Goal: Submit feedback/report problem: Submit feedback/report problem

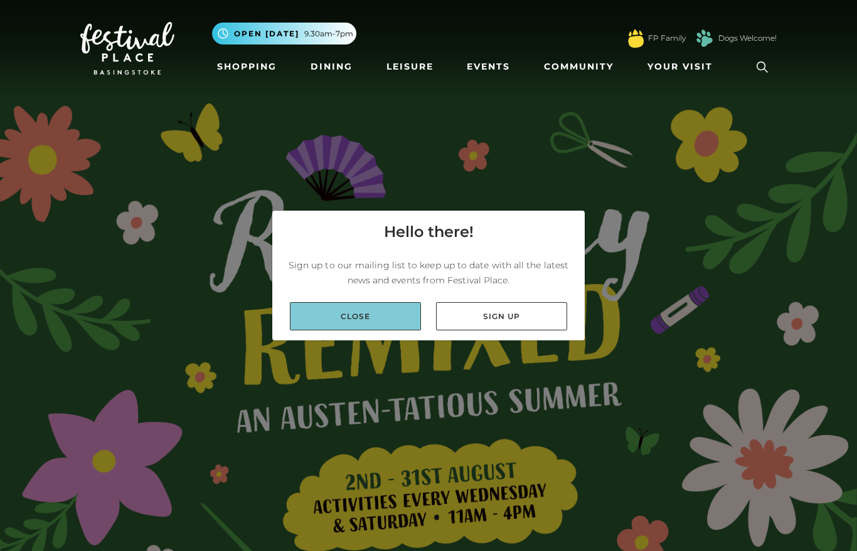
click at [366, 331] on link "Close" at bounding box center [355, 316] width 131 height 28
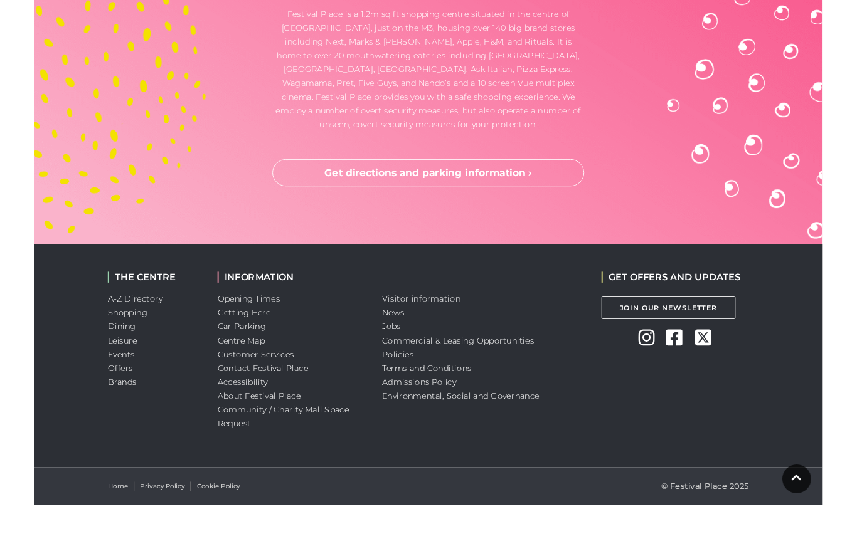
scroll to position [3601, 0]
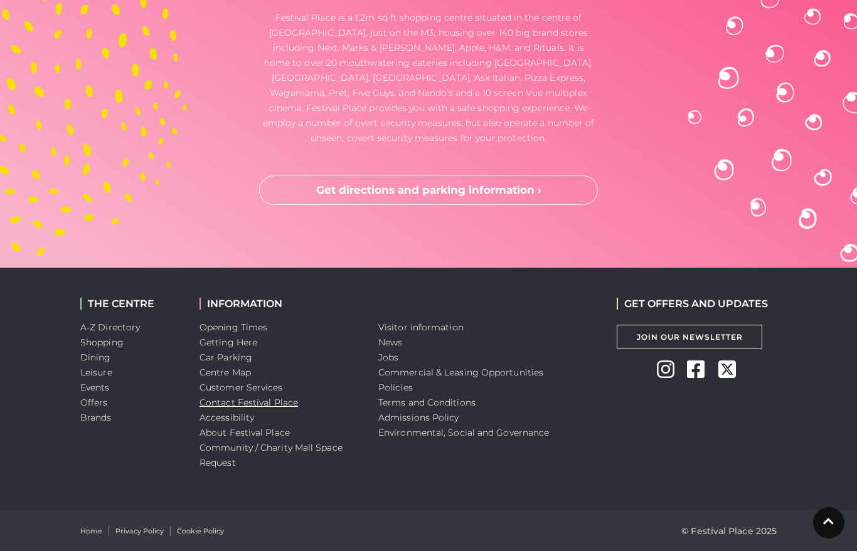
click at [257, 405] on link "Contact Festival Place" at bounding box center [249, 402] width 99 height 11
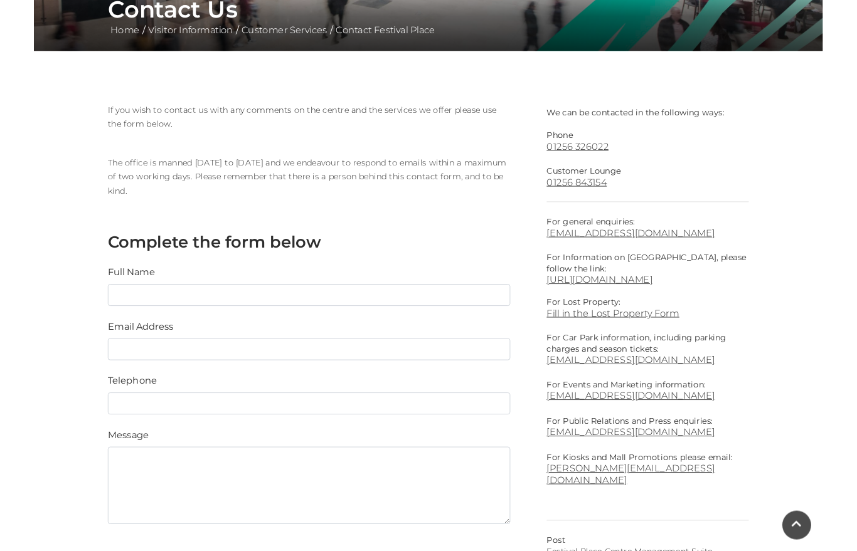
scroll to position [306, 0]
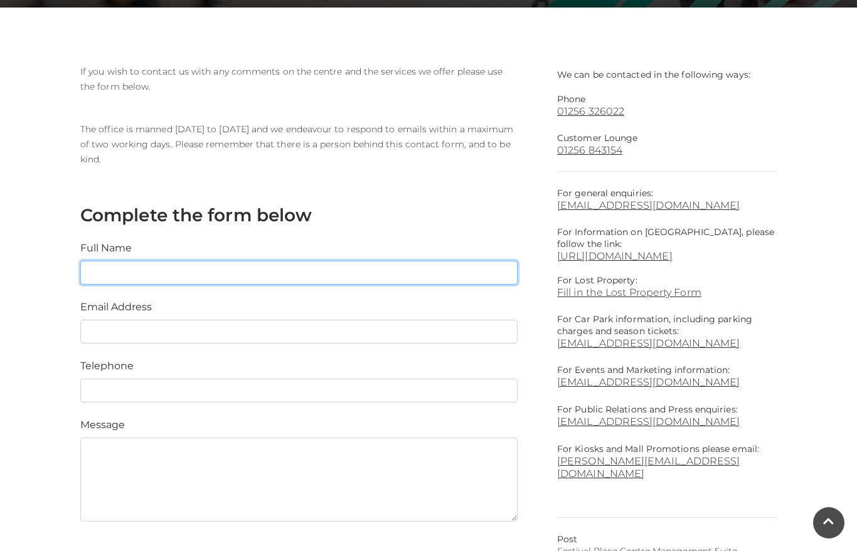
click at [314, 263] on input "text" at bounding box center [298, 273] width 437 height 24
type input "[PERSON_NAME]"
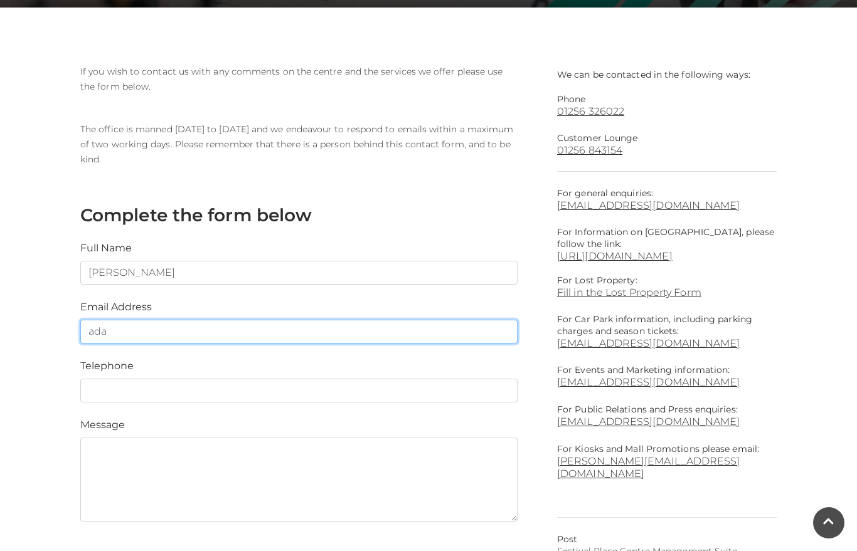
type input "[EMAIL_ADDRESS][DOMAIN_NAME]"
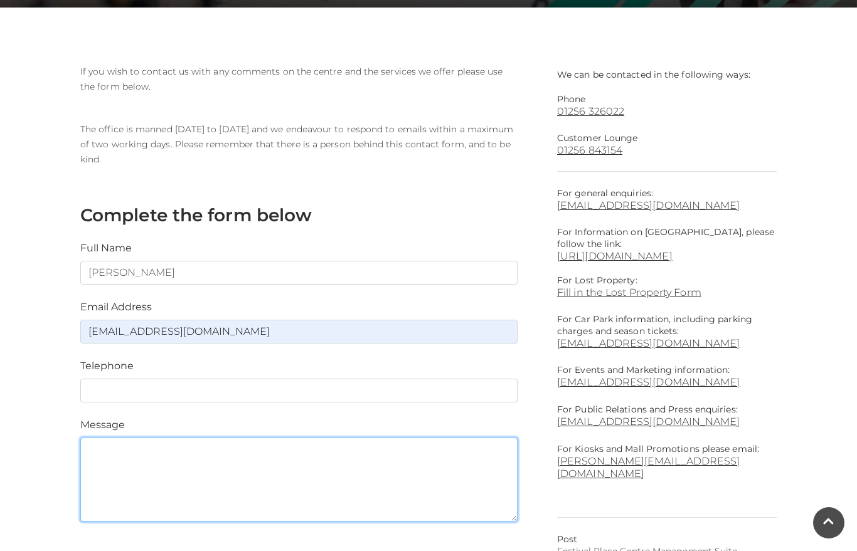
click at [261, 445] on textarea at bounding box center [298, 480] width 437 height 84
click at [258, 469] on textarea at bounding box center [298, 480] width 437 height 84
paste textarea "Good afternoon, I was just wondering if your facilities team have a pest contro…"
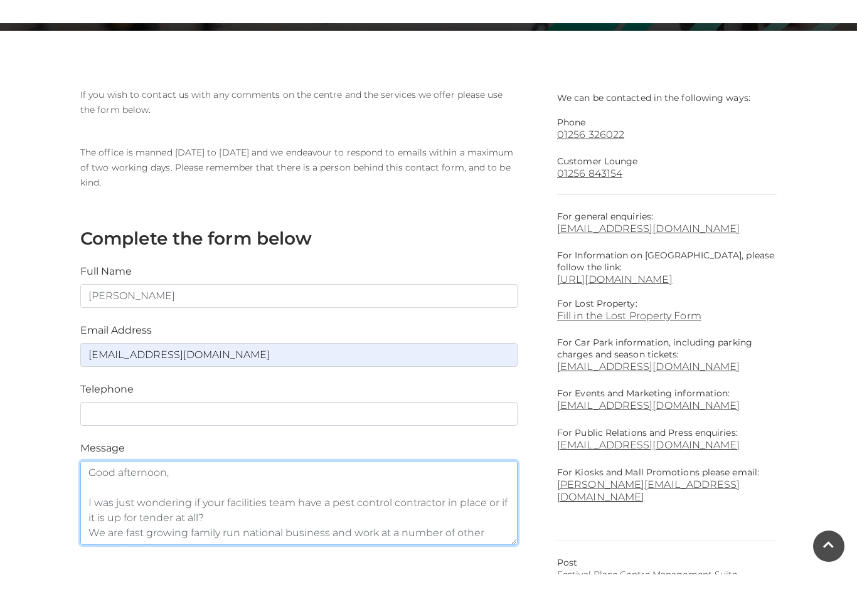
scroll to position [45, 0]
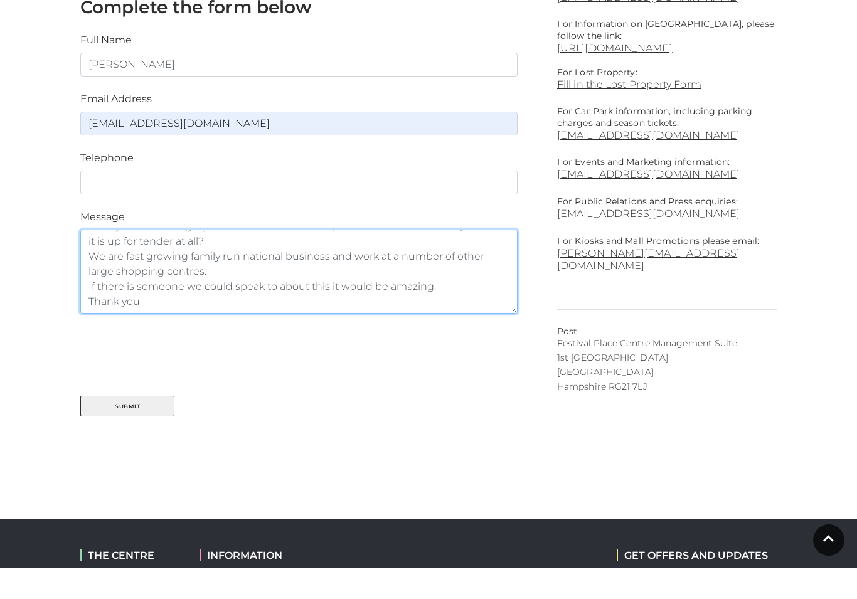
type textarea "Good afternoon, I was just wondering if your facilities team have a pest contro…"
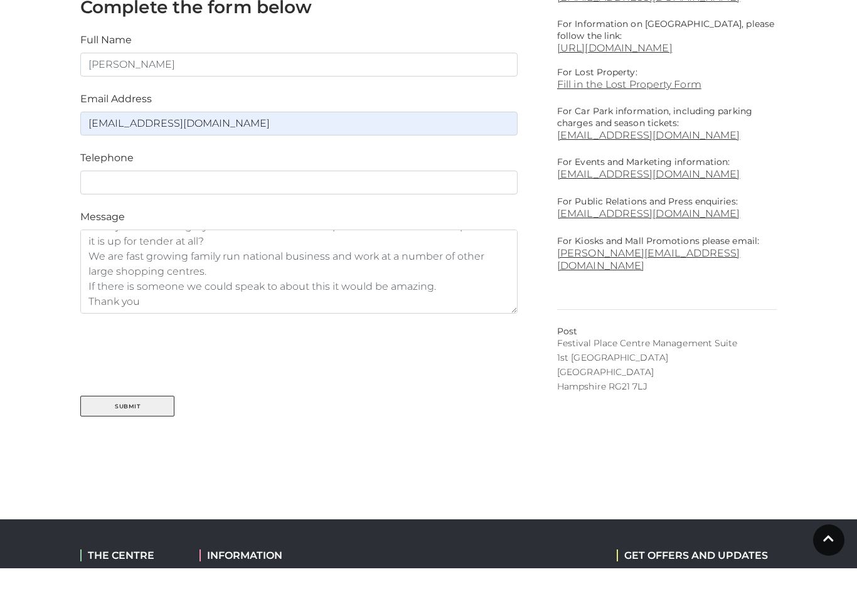
scroll to position [514, 0]
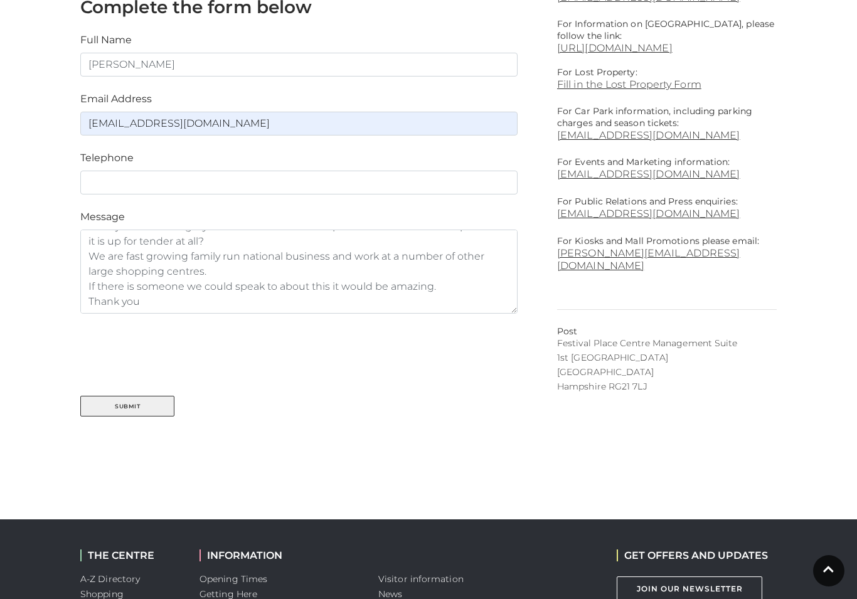
click at [420, 489] on div "We can be contacted in the following ways: Phone [PHONE_NUMBER] Customer Lounge…" at bounding box center [428, 159] width 715 height 720
click at [152, 397] on button "Submit" at bounding box center [127, 406] width 94 height 21
click at [139, 415] on button "Submit" at bounding box center [127, 406] width 94 height 21
